Goal: Find specific page/section: Find specific page/section

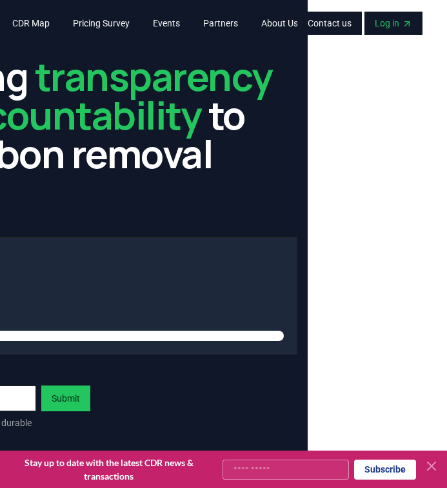
scroll to position [0, 149]
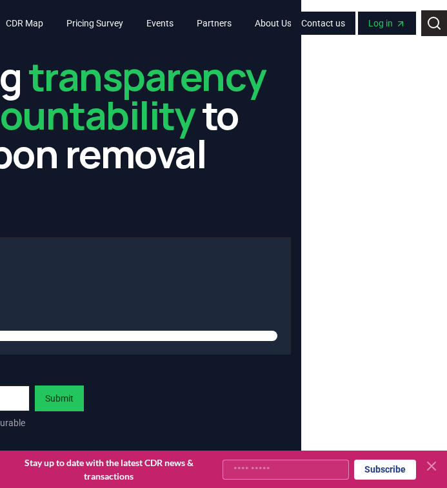
click at [434, 26] on icon at bounding box center [434, 22] width 15 height 15
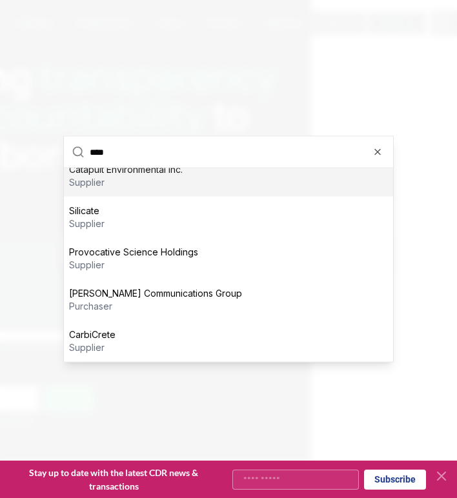
scroll to position [0, 0]
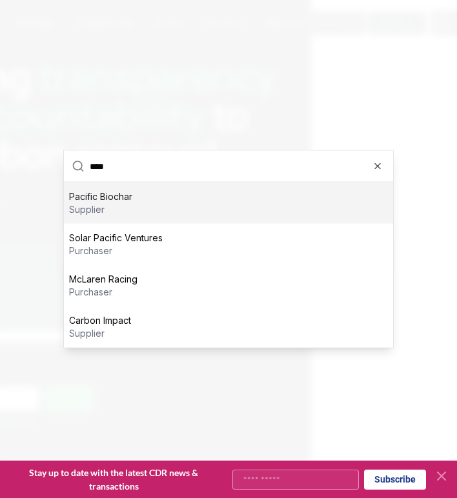
type input "*****"
